Goal: Transaction & Acquisition: Download file/media

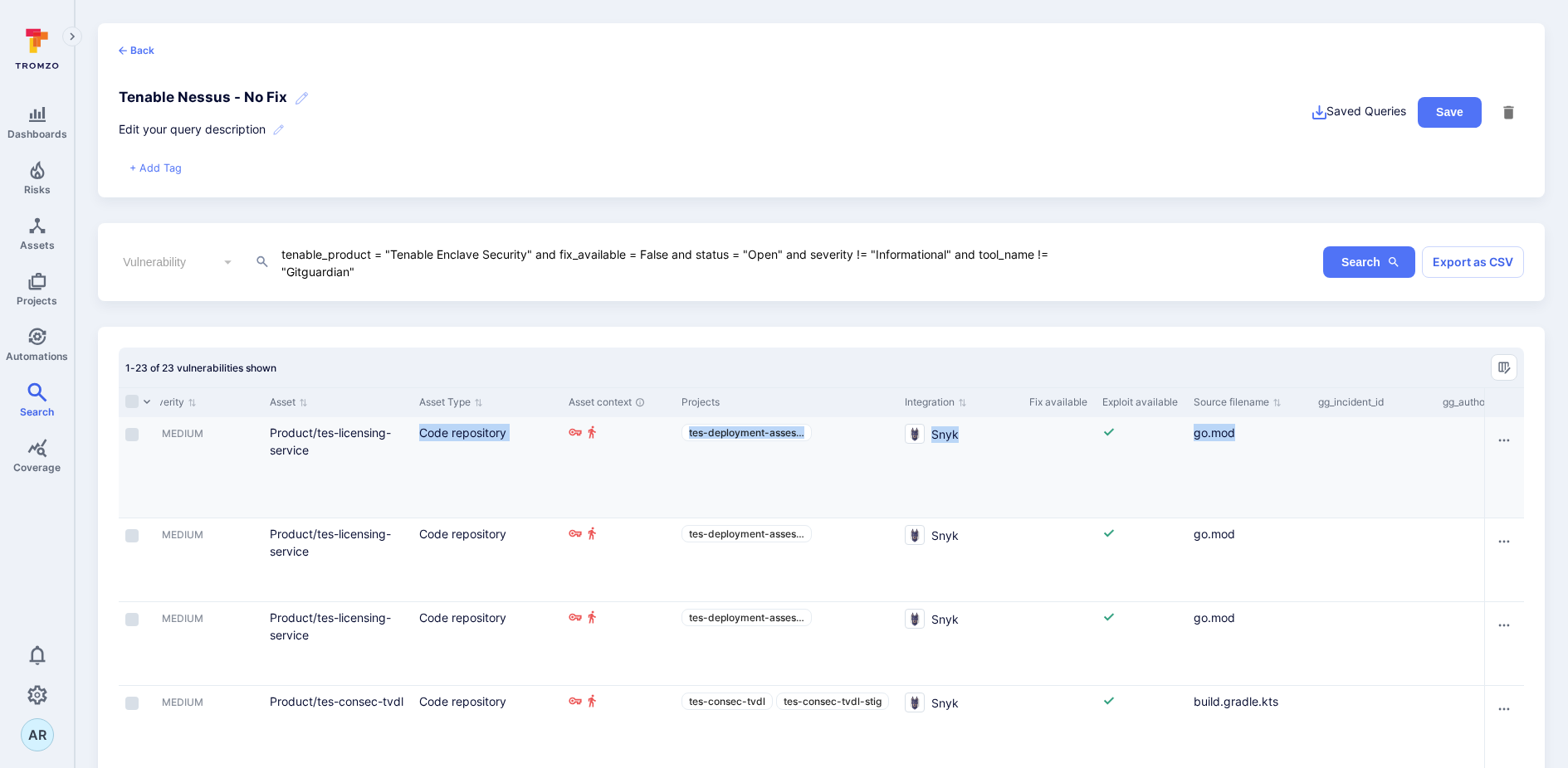
drag, startPoint x: 1464, startPoint y: 471, endPoint x: 1082, endPoint y: 472, distance: 382.0
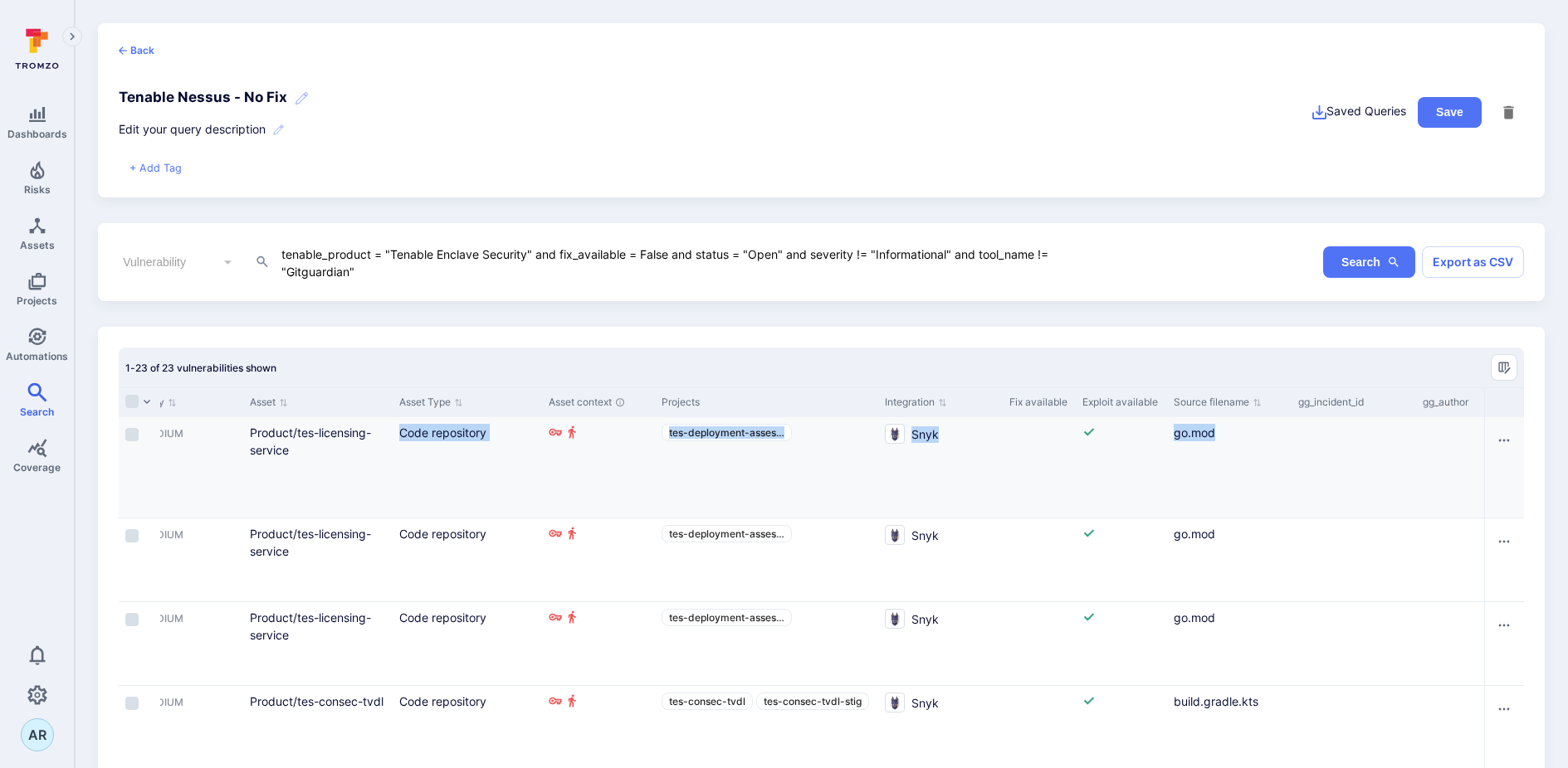
click at [1019, 473] on div "Cell for Fix available" at bounding box center [1039, 467] width 73 height 100
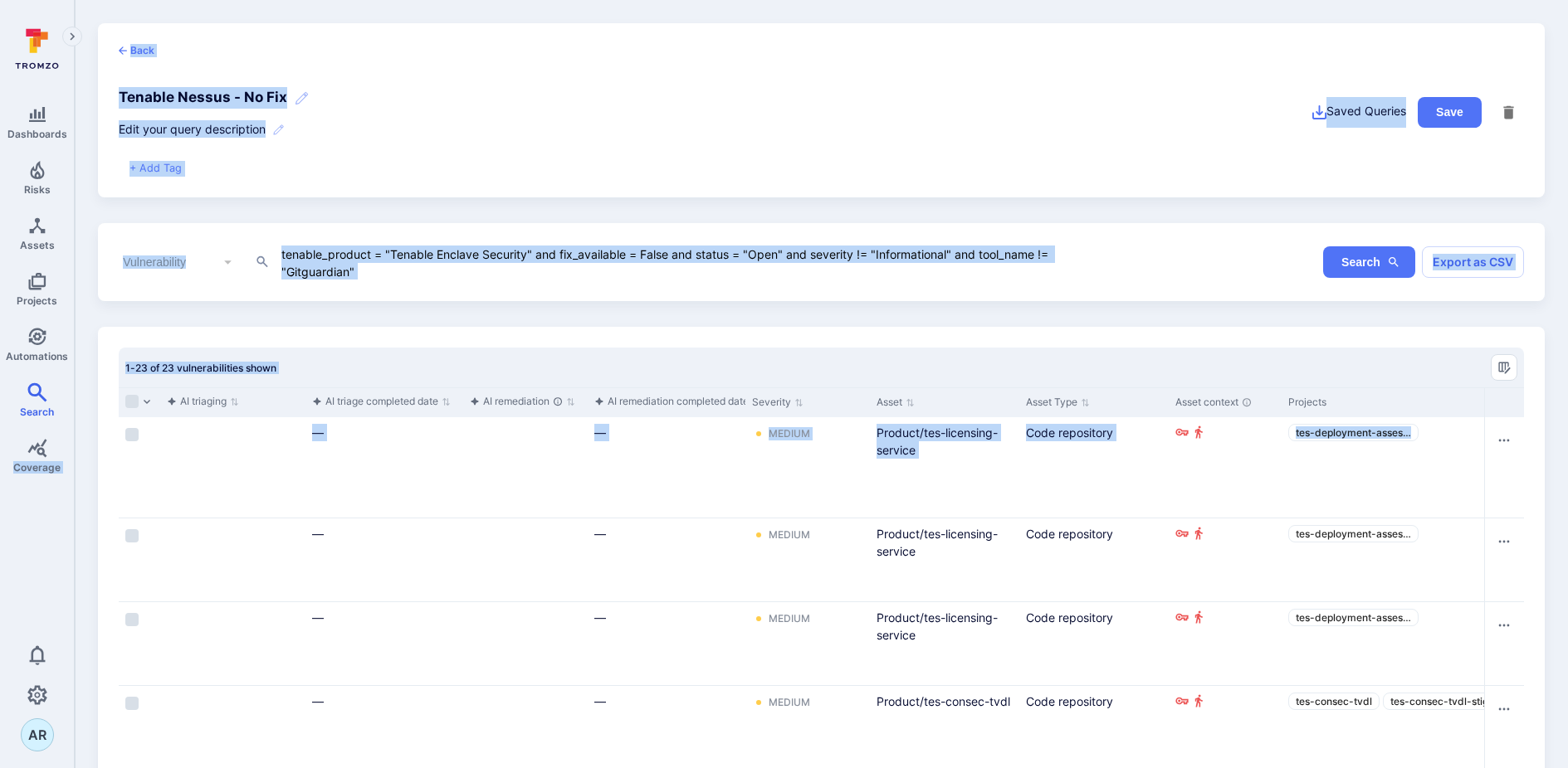
scroll to position [0, 0]
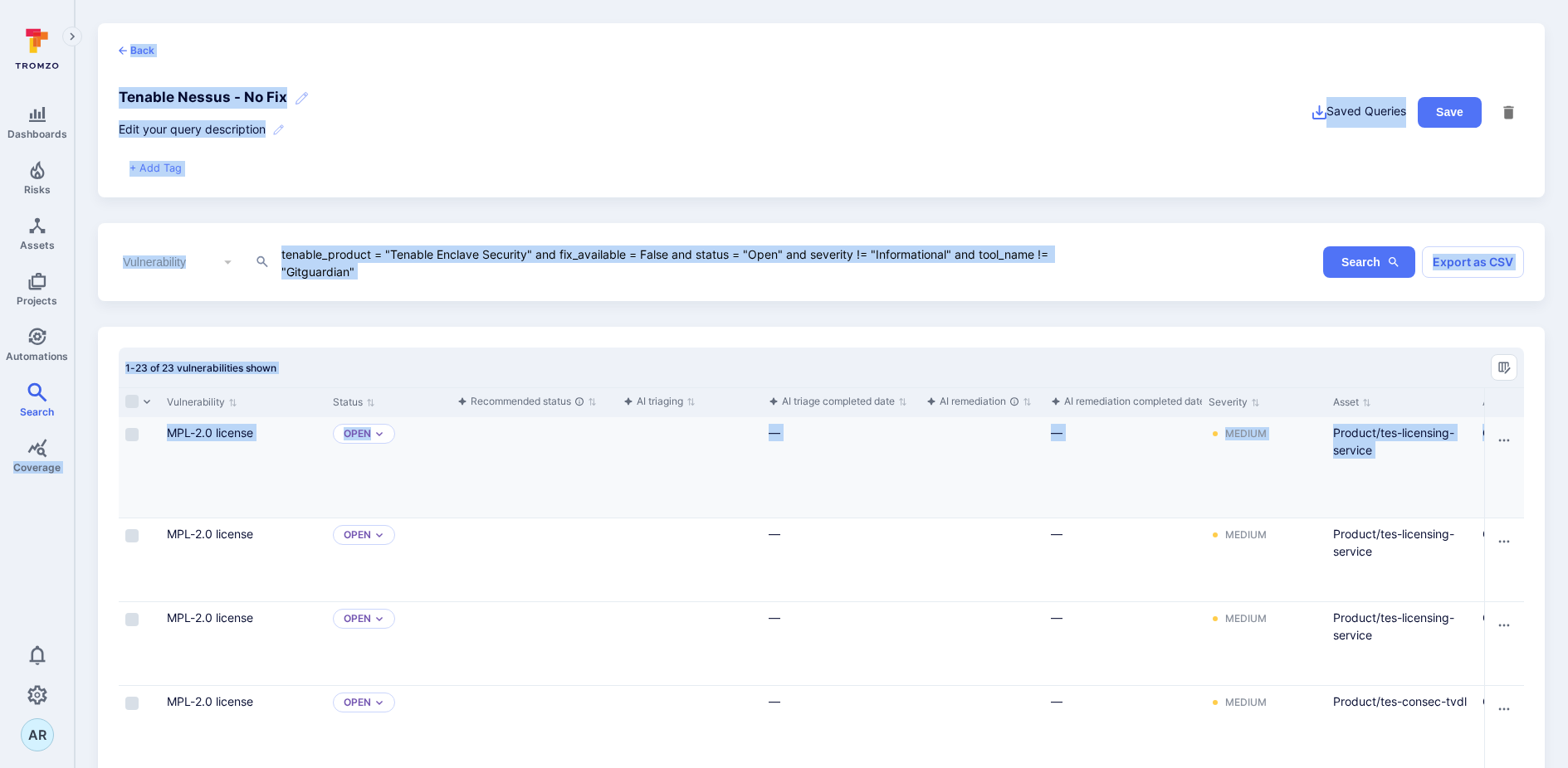
drag, startPoint x: 1007, startPoint y: 472, endPoint x: 407, endPoint y: 458, distance: 600.2
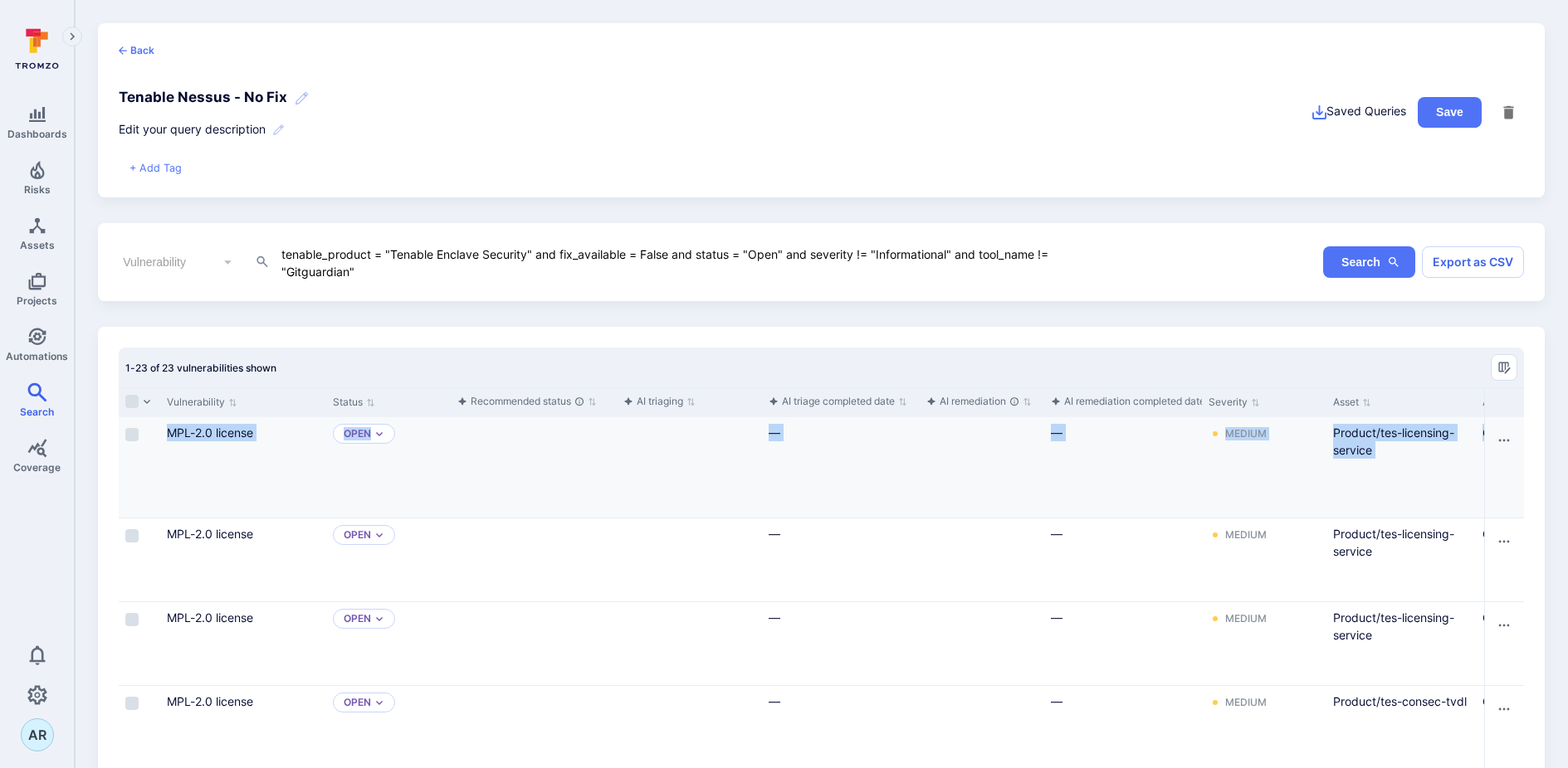
click at [451, 462] on div "Cell for aiCtx.triageStatus" at bounding box center [534, 467] width 166 height 100
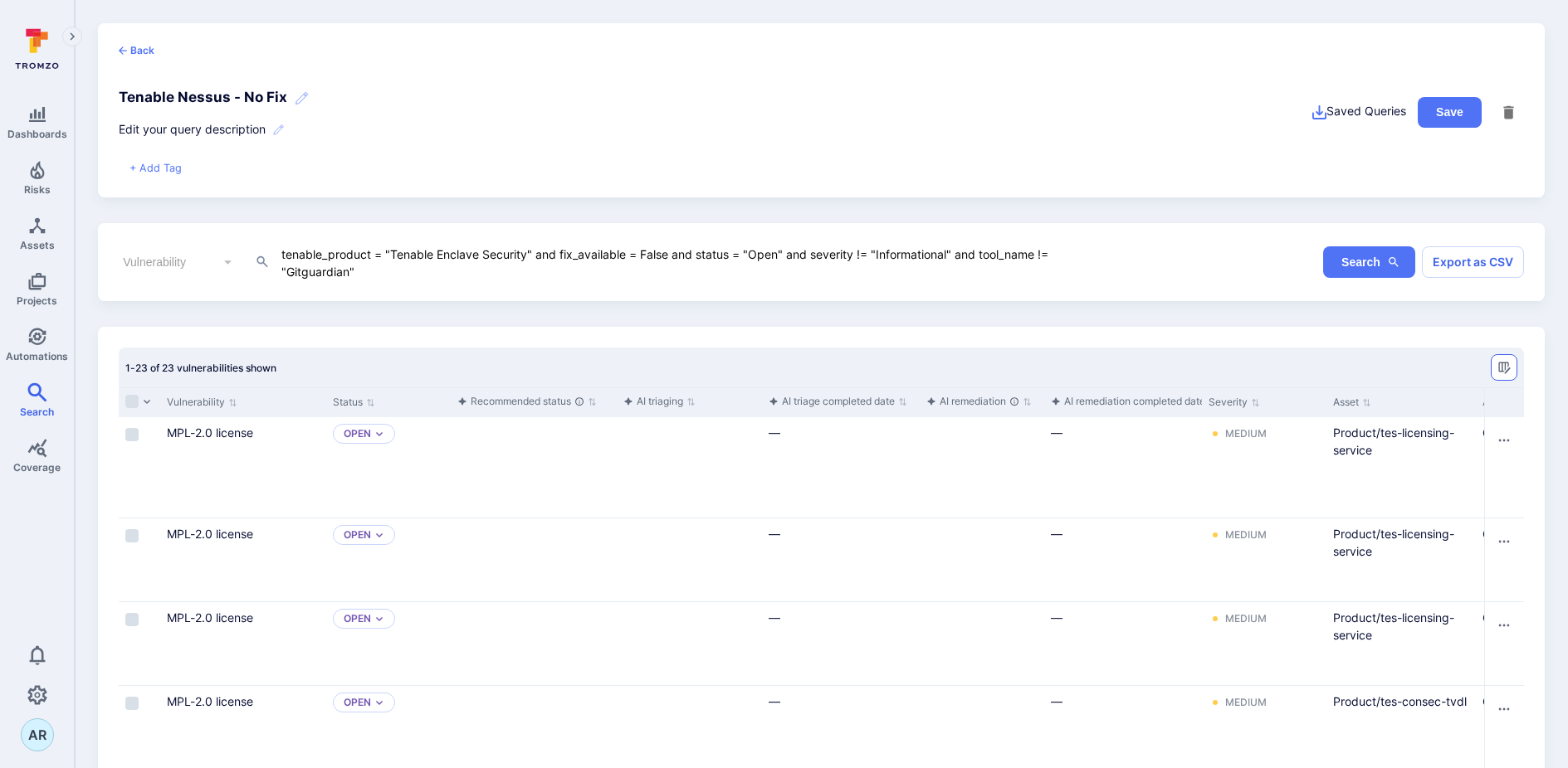
click at [1502, 368] on icon "Manage columns" at bounding box center [1503, 368] width 14 height 14
click at [1479, 260] on button "Export as CSV" at bounding box center [1473, 262] width 102 height 32
click at [45, 650] on icon "Notifications" at bounding box center [37, 655] width 20 height 20
click at [80, 163] on button "Download CSV" at bounding box center [47, 183] width 68 height 40
